Goal: Transaction & Acquisition: Book appointment/travel/reservation

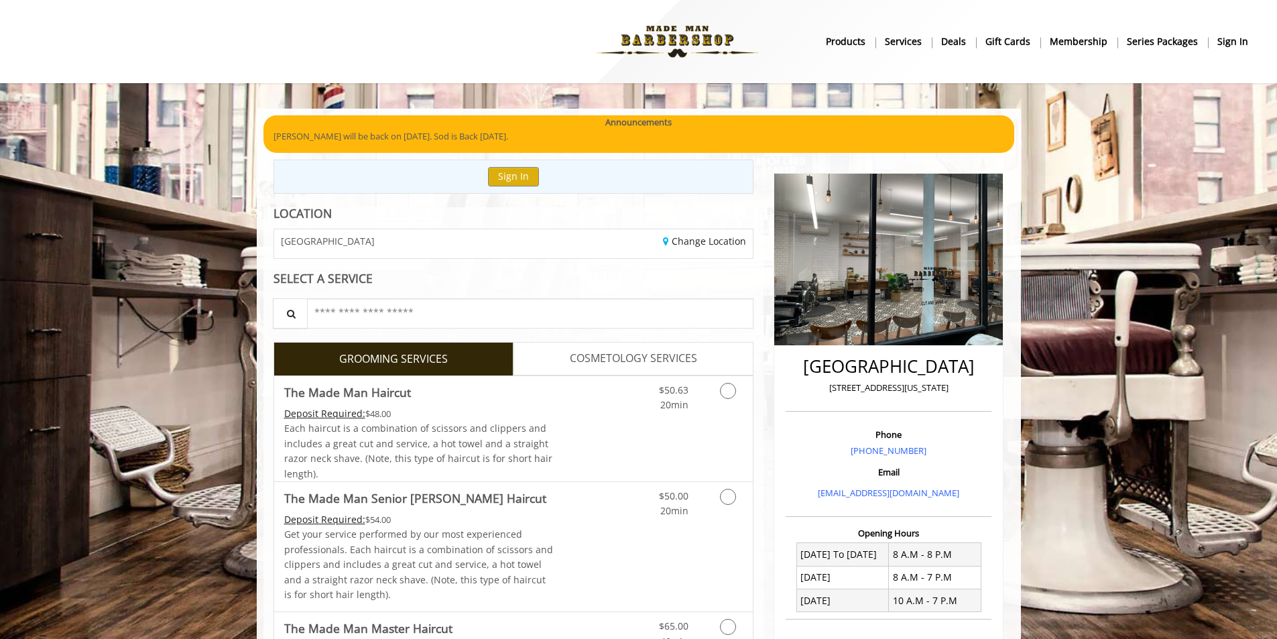
scroll to position [201, 0]
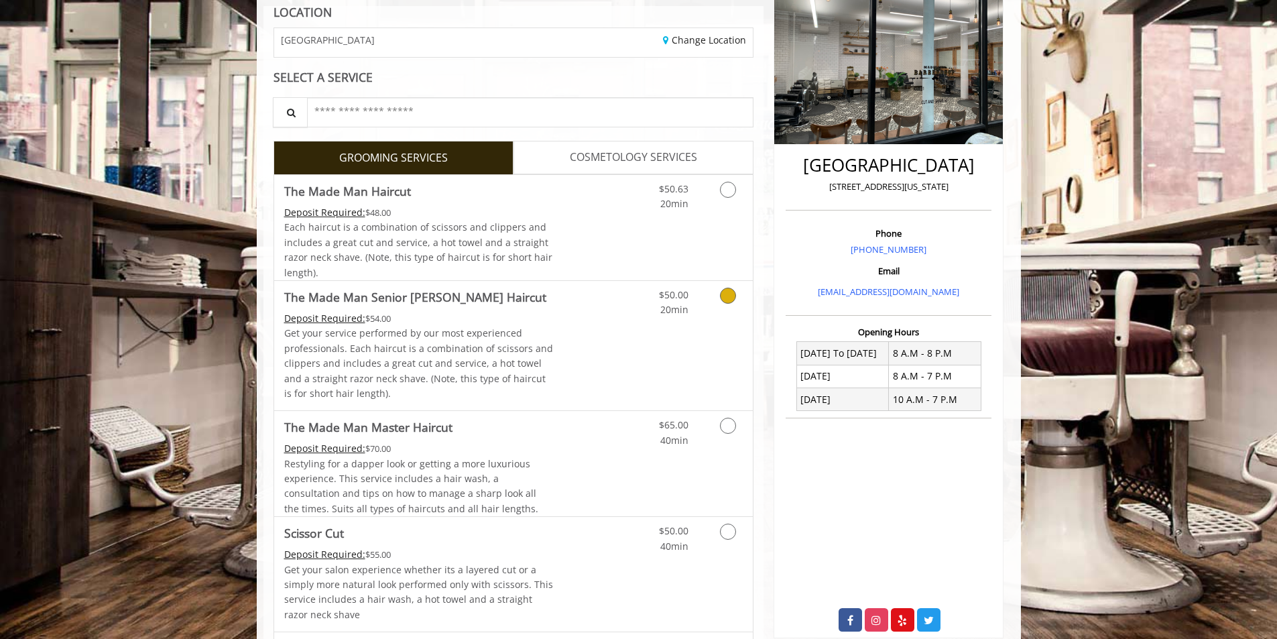
click at [700, 299] on div "Grooming services" at bounding box center [726, 299] width 54 height 37
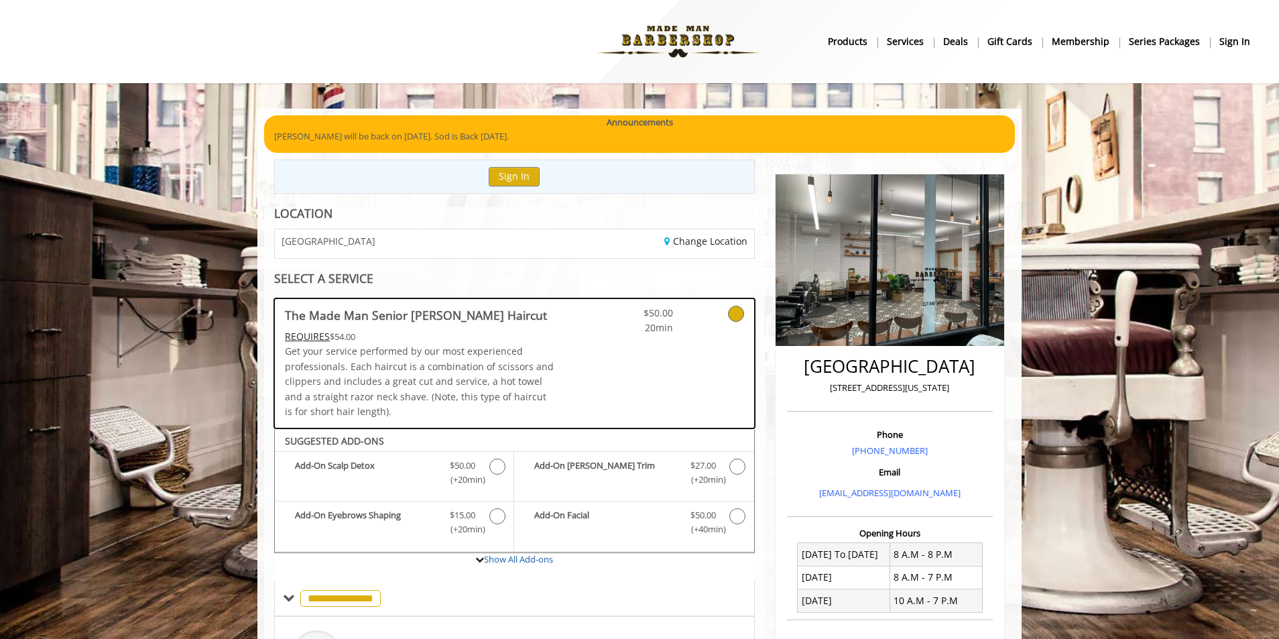
scroll to position [336, 0]
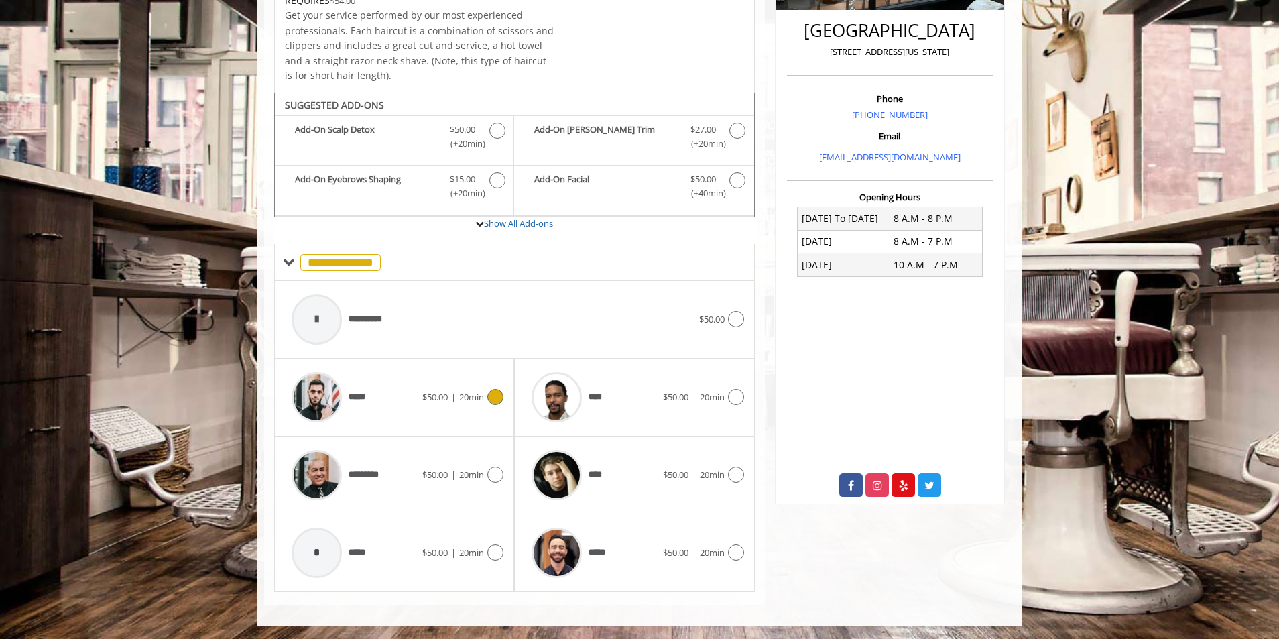
click at [481, 389] on div "$50.00 | 20min" at bounding box center [462, 397] width 81 height 16
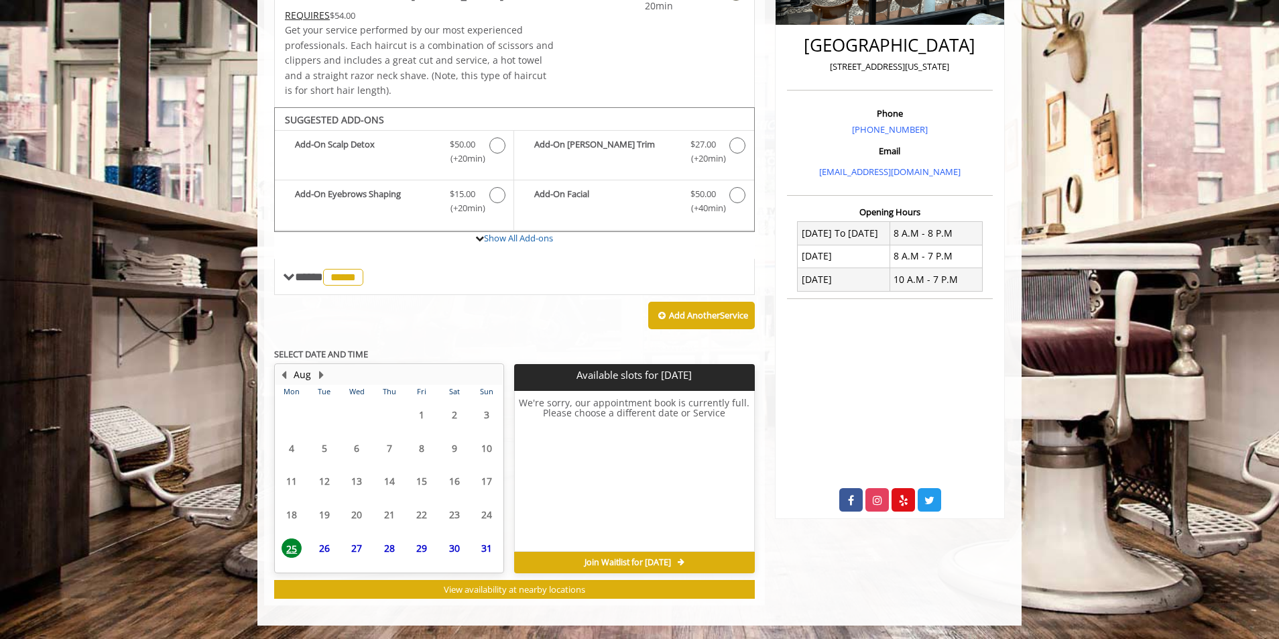
scroll to position [321, 0]
click at [322, 518] on span "26" at bounding box center [325, 515] width 20 height 19
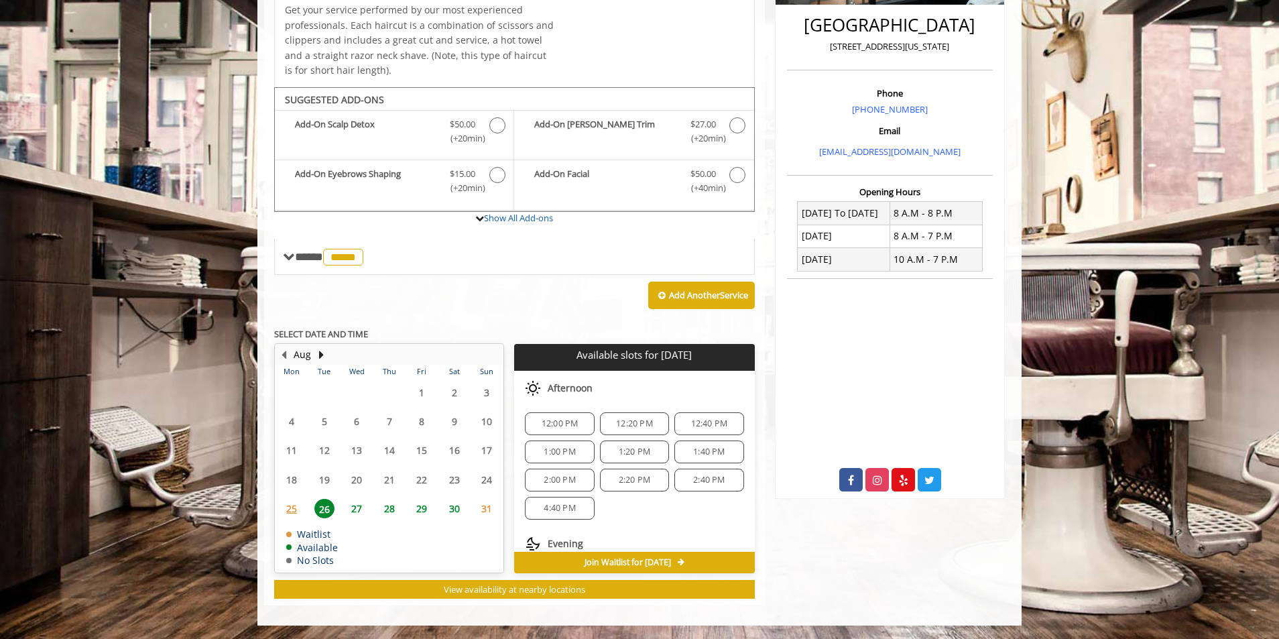
scroll to position [0, 0]
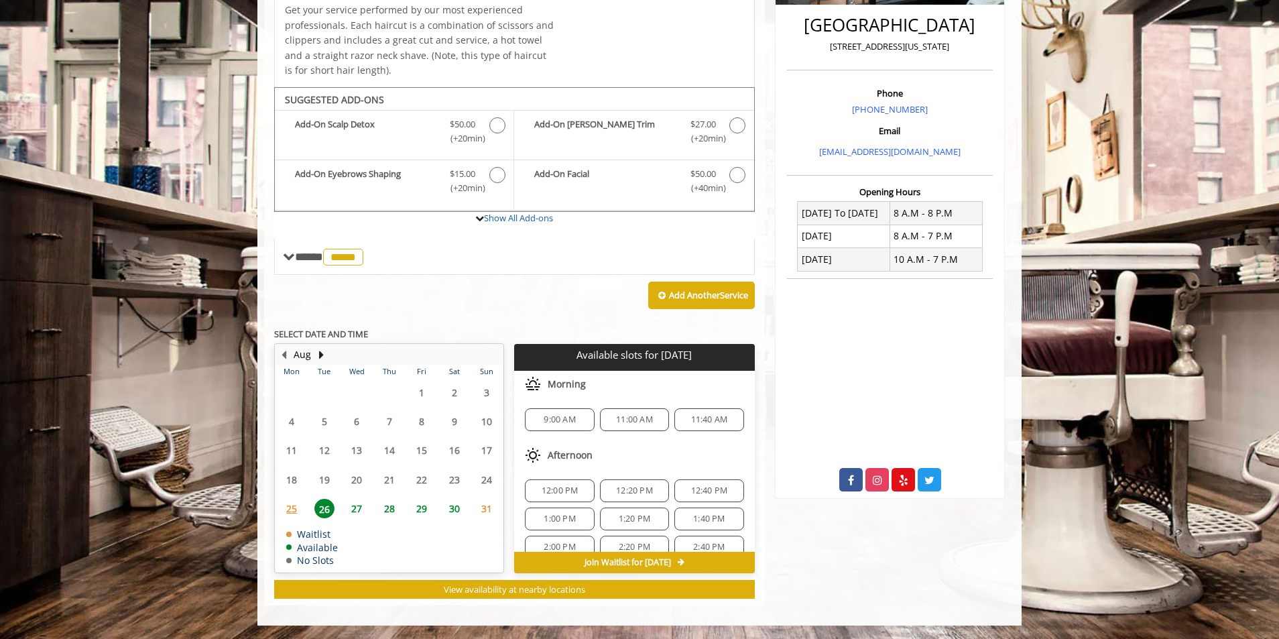
click at [390, 508] on span "28" at bounding box center [390, 508] width 20 height 19
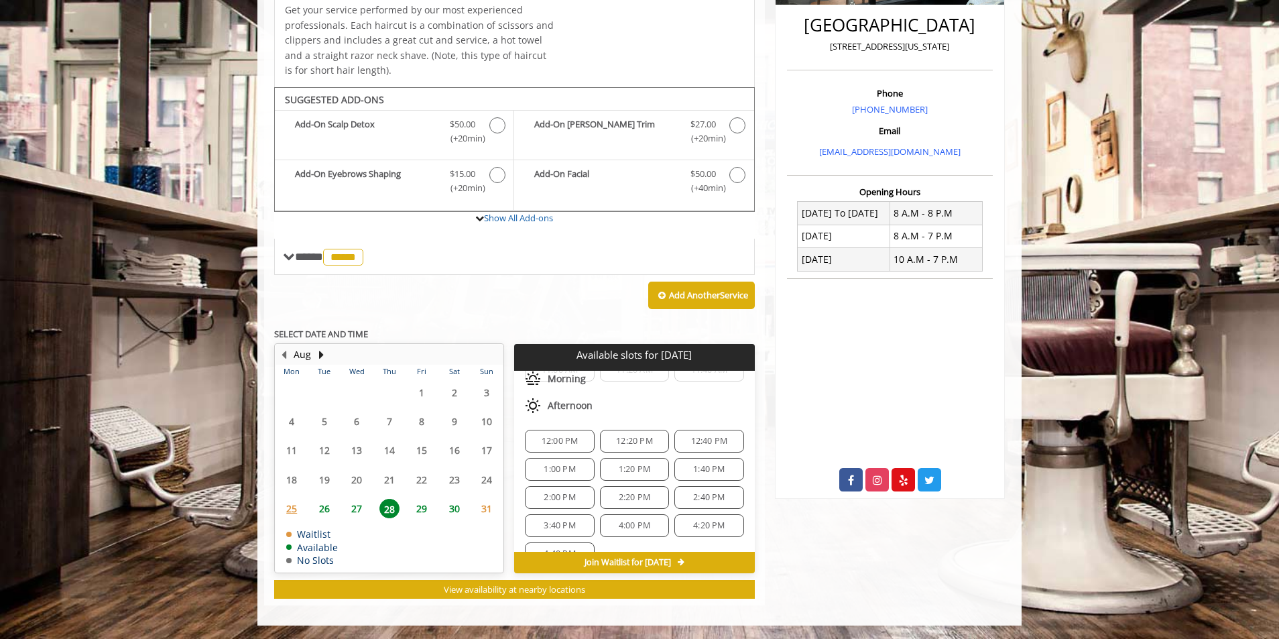
click at [325, 514] on span "26" at bounding box center [325, 508] width 20 height 19
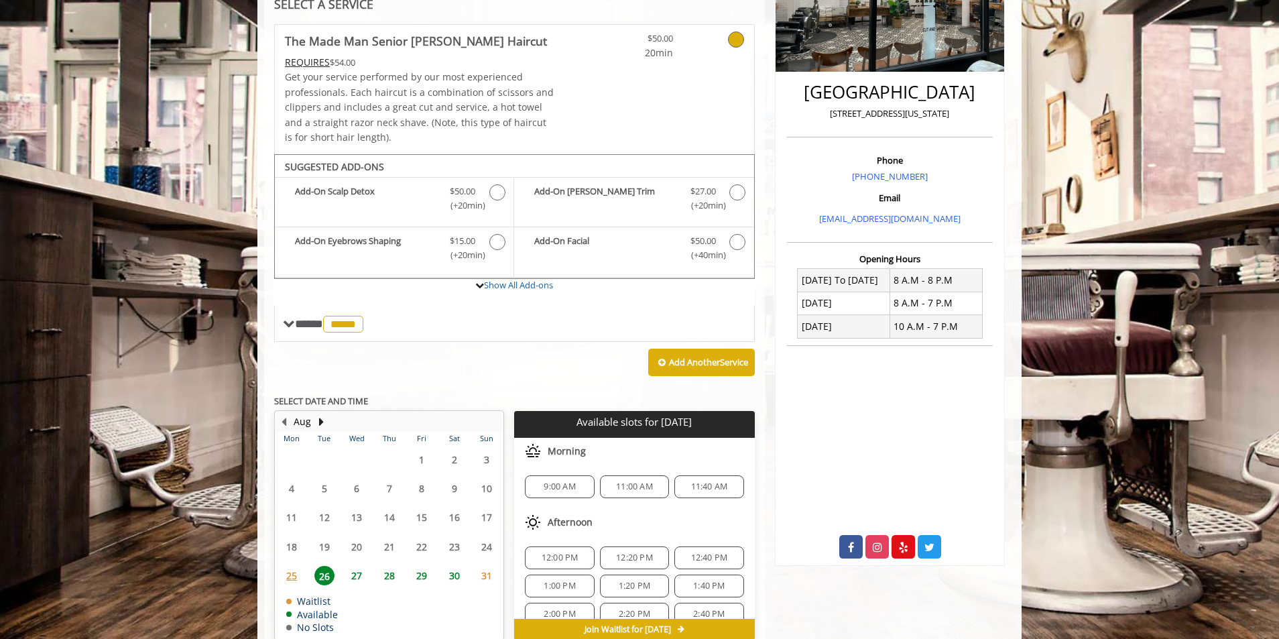
scroll to position [341, 0]
